Goal: Task Accomplishment & Management: Manage account settings

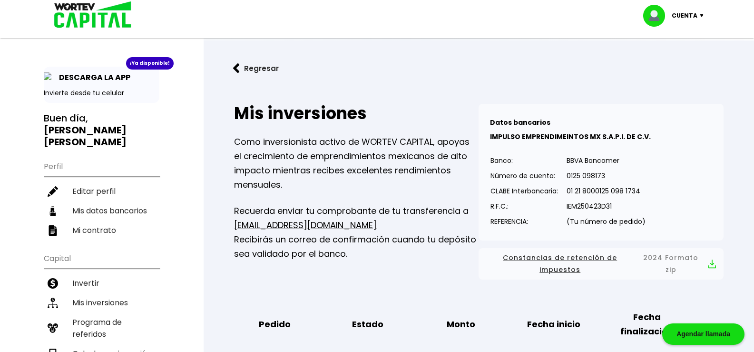
click at [701, 13] on div "Cuenta" at bounding box center [676, 16] width 67 height 22
click at [673, 65] on li "Cerrar sesión" at bounding box center [674, 64] width 76 height 20
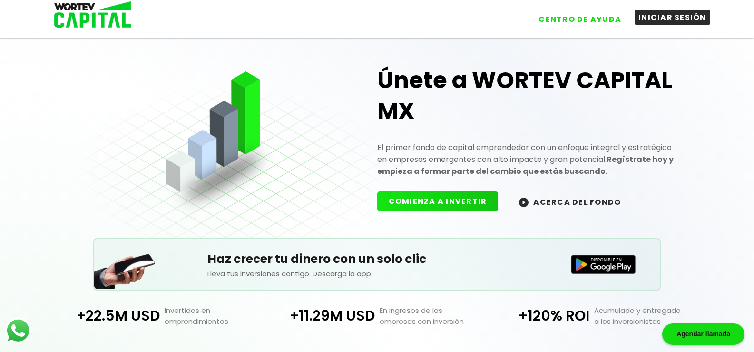
click at [665, 19] on button "INICIAR SESIÓN" at bounding box center [673, 18] width 76 height 16
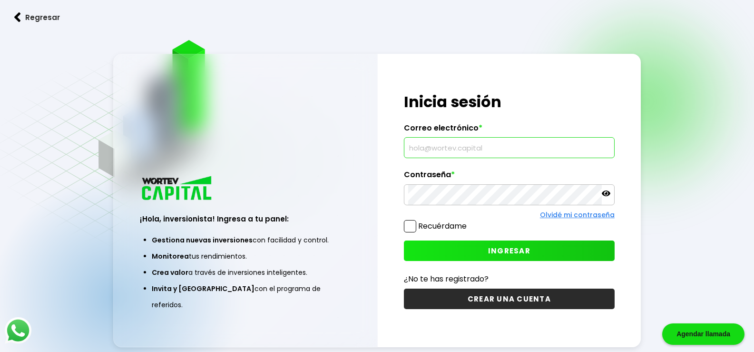
click at [450, 145] on input "text" at bounding box center [509, 147] width 202 height 20
type input "[EMAIL_ADDRESS][DOMAIN_NAME]"
click at [508, 253] on span "INGRESAR" at bounding box center [509, 250] width 42 height 10
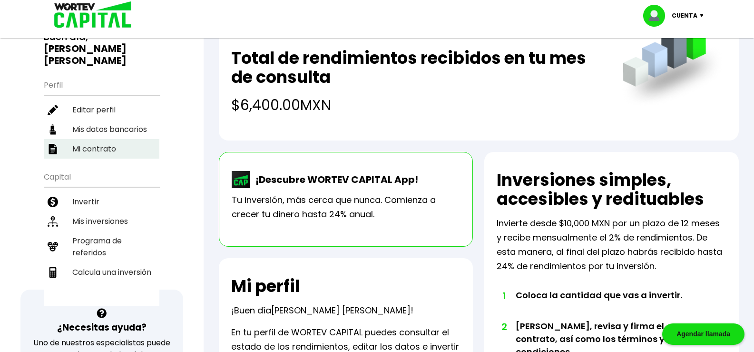
scroll to position [95, 0]
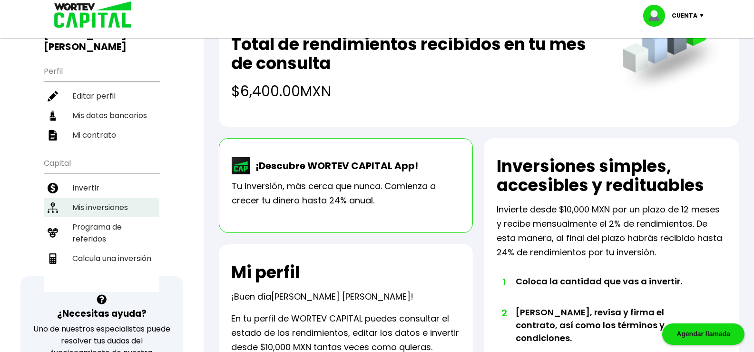
click at [87, 197] on li "Mis inversiones" at bounding box center [102, 207] width 116 height 20
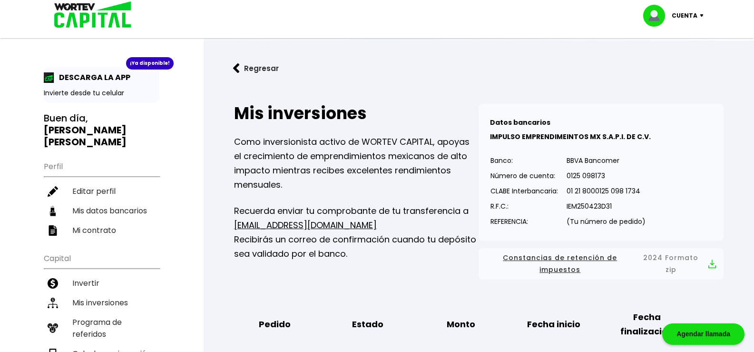
click at [700, 18] on div "Cuenta" at bounding box center [676, 16] width 67 height 22
click at [678, 59] on li "Cerrar sesión" at bounding box center [674, 64] width 76 height 20
